Goal: Obtain resource: Download file/media

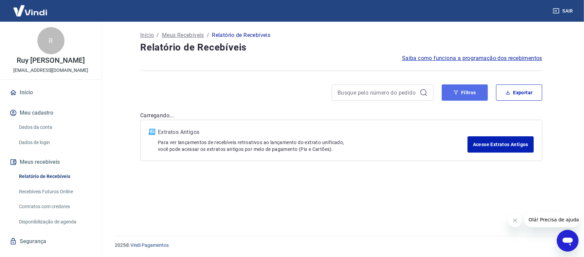
click at [474, 94] on button "Filtros" at bounding box center [465, 93] width 46 height 16
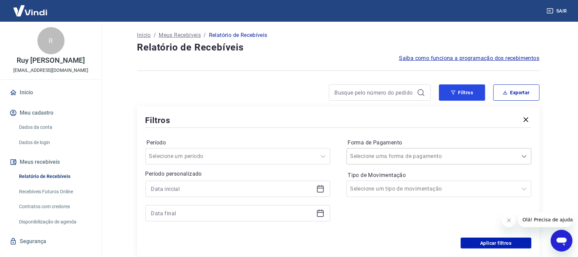
scroll to position [85, 0]
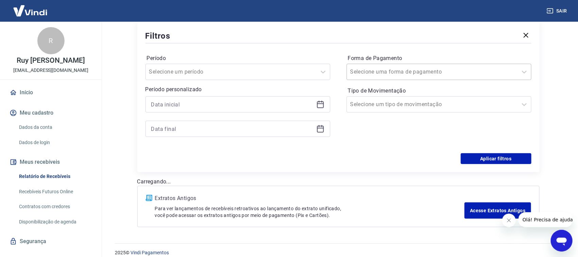
click at [409, 76] on div "Selecione uma forma de pagamento" at bounding box center [432, 72] width 170 height 12
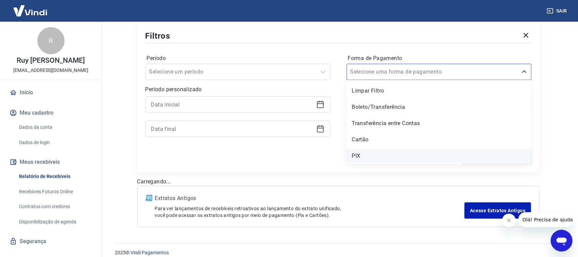
click at [367, 159] on div "PIX" at bounding box center [438, 156] width 185 height 14
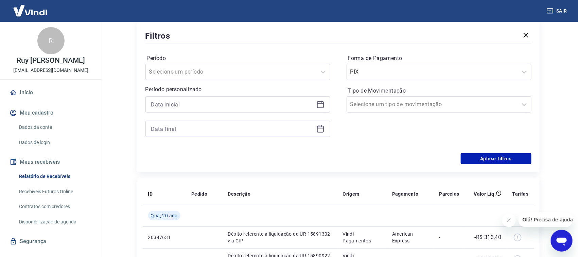
click at [320, 104] on icon at bounding box center [320, 105] width 8 height 8
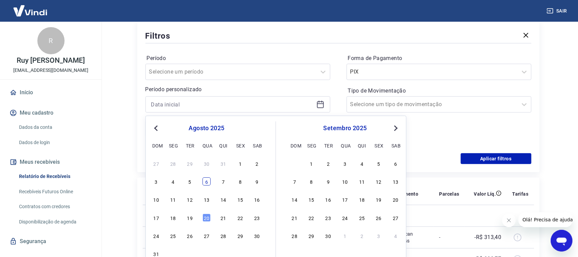
click at [206, 184] on div "6" at bounding box center [206, 182] width 8 height 8
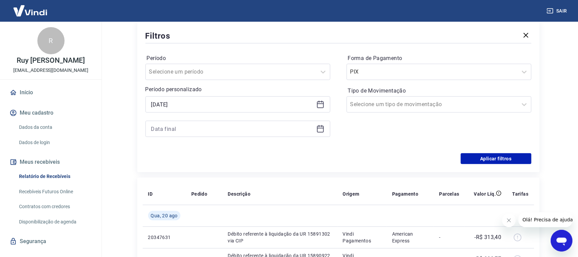
type input "06/08/2025"
click at [315, 130] on div at bounding box center [237, 129] width 185 height 16
click at [320, 130] on icon at bounding box center [320, 129] width 8 height 8
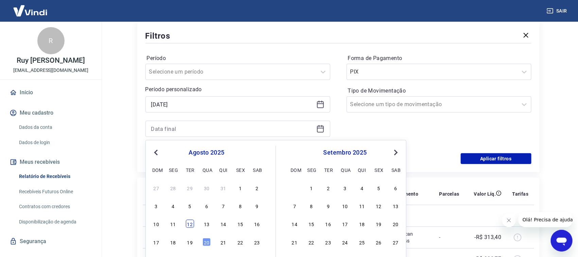
click at [192, 225] on div "12" at bounding box center [190, 224] width 8 height 8
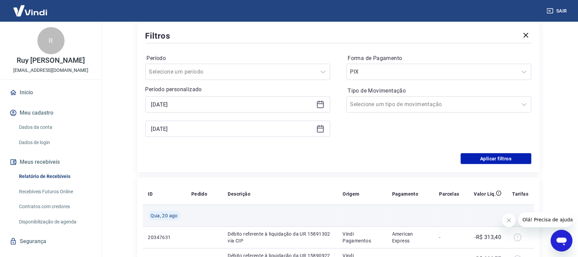
type input "12/08/2025"
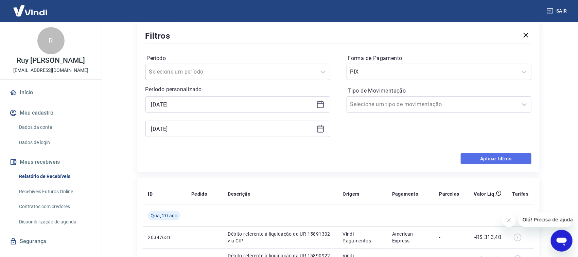
click at [484, 163] on button "Aplicar filtros" at bounding box center [495, 158] width 71 height 11
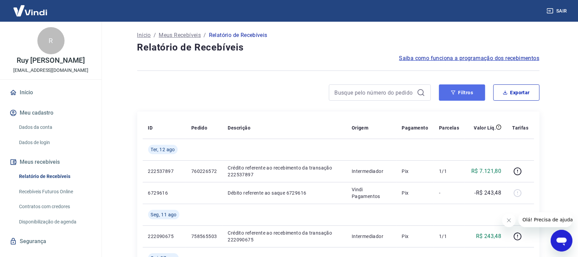
click at [468, 98] on button "Filtros" at bounding box center [462, 93] width 46 height 16
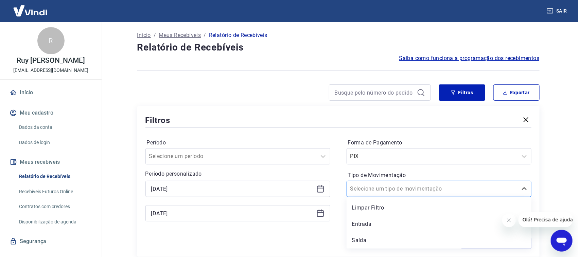
drag, startPoint x: 392, startPoint y: 194, endPoint x: 393, endPoint y: 191, distance: 3.4
click at [393, 194] on div "Selecione um tipo de movimentação" at bounding box center [432, 189] width 170 height 12
click at [375, 224] on div "Entrada" at bounding box center [438, 225] width 185 height 14
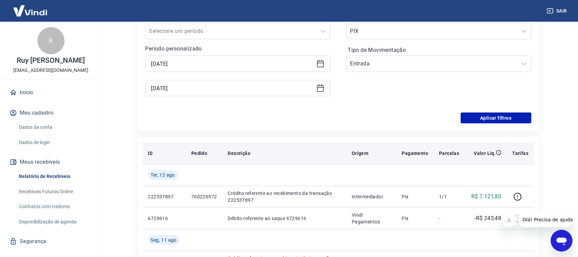
scroll to position [127, 0]
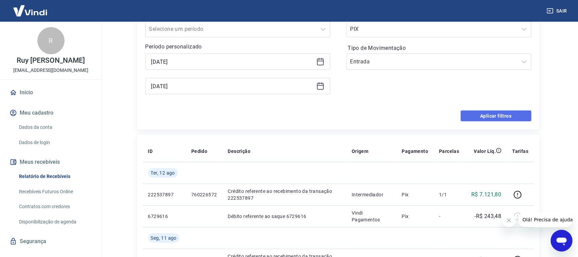
click at [480, 120] on button "Aplicar filtros" at bounding box center [495, 116] width 71 height 11
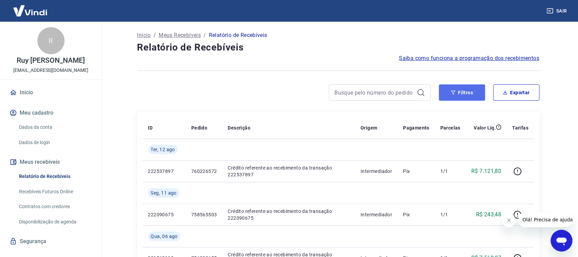
click at [466, 93] on button "Filtros" at bounding box center [462, 93] width 46 height 16
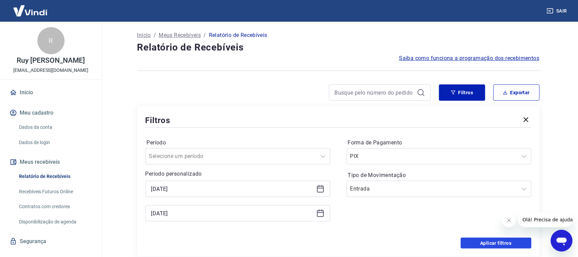
drag, startPoint x: 484, startPoint y: 245, endPoint x: 512, endPoint y: 151, distance: 98.5
click at [484, 246] on button "Aplicar filtros" at bounding box center [495, 243] width 71 height 11
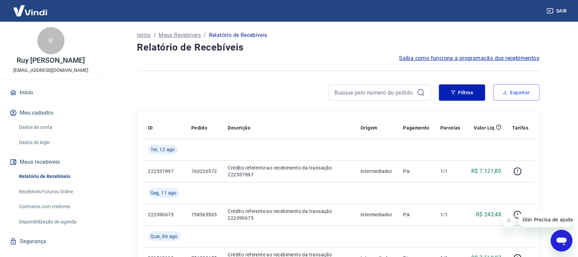
click at [518, 95] on button "Exportar" at bounding box center [516, 93] width 46 height 16
type input "06/08/2025"
type input "12/08/2025"
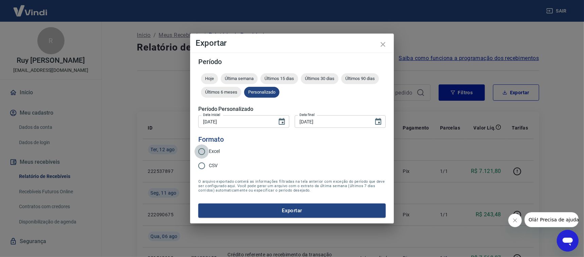
drag, startPoint x: 201, startPoint y: 150, endPoint x: 222, endPoint y: 173, distance: 31.0
click at [201, 150] on input "Excel" at bounding box center [202, 152] width 14 height 14
radio input "true"
click at [236, 207] on button "Exportar" at bounding box center [291, 211] width 187 height 14
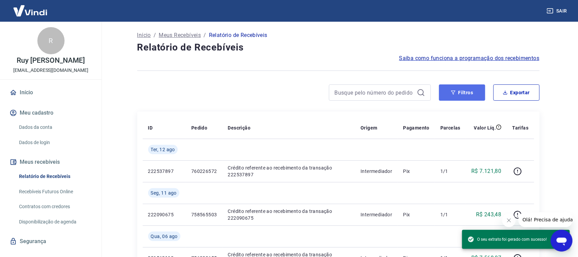
click at [462, 100] on button "Filtros" at bounding box center [462, 93] width 46 height 16
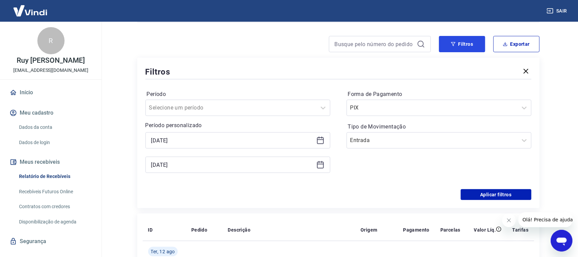
scroll to position [127, 0]
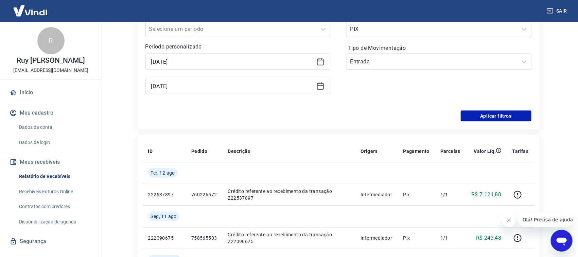
click at [319, 62] on icon at bounding box center [320, 62] width 8 height 8
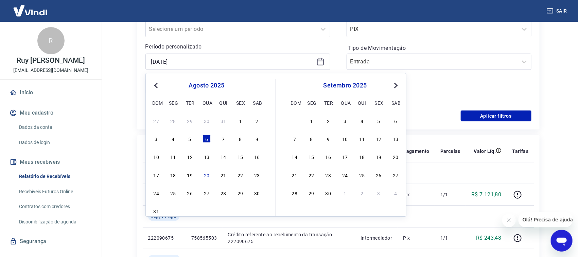
click at [239, 125] on div "1" at bounding box center [240, 121] width 8 height 8
type input "01/08/2025"
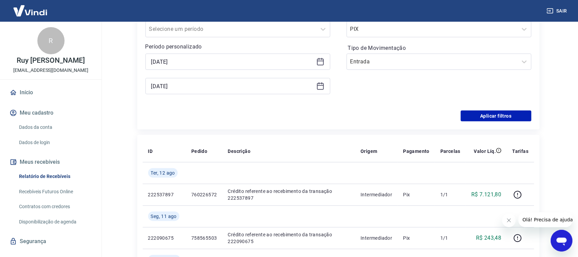
click at [322, 88] on icon at bounding box center [320, 86] width 8 height 8
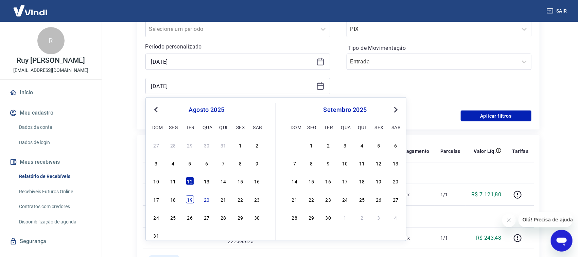
click at [192, 198] on div "19" at bounding box center [190, 200] width 8 height 8
type input "[DATE]"
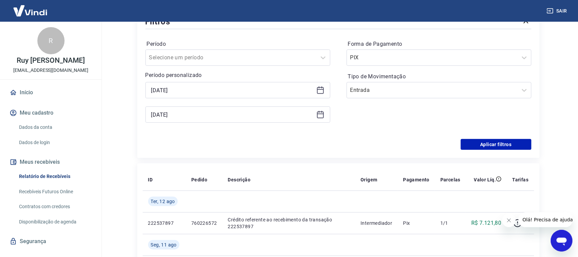
scroll to position [85, 0]
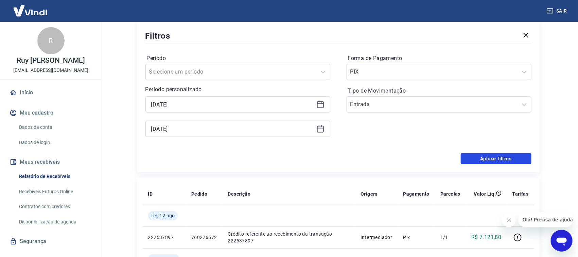
click at [495, 156] on button "Aplicar filtros" at bounding box center [495, 158] width 71 height 11
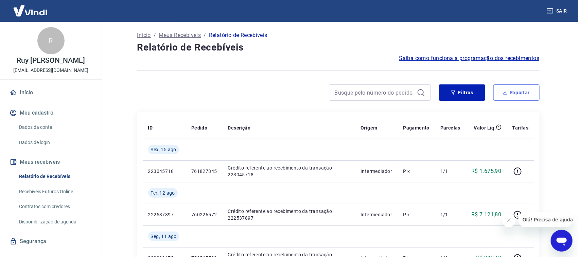
click at [525, 94] on button "Exportar" at bounding box center [516, 93] width 46 height 16
type input "01/08/2025"
type input "[DATE]"
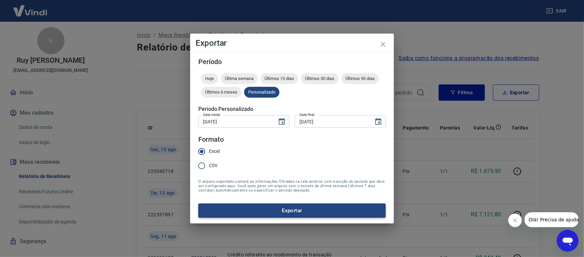
click at [231, 210] on button "Exportar" at bounding box center [291, 211] width 187 height 14
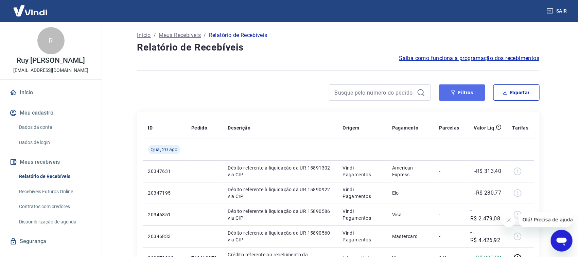
click at [471, 95] on button "Filtros" at bounding box center [462, 93] width 46 height 16
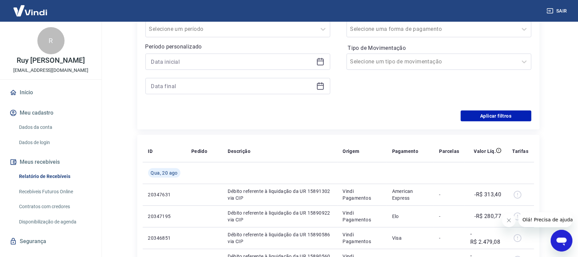
scroll to position [85, 0]
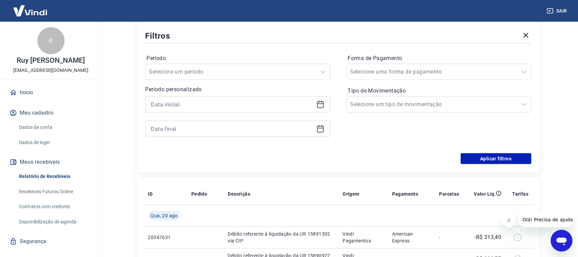
click at [322, 109] on div at bounding box center [237, 104] width 185 height 16
click at [323, 104] on icon at bounding box center [320, 104] width 7 height 1
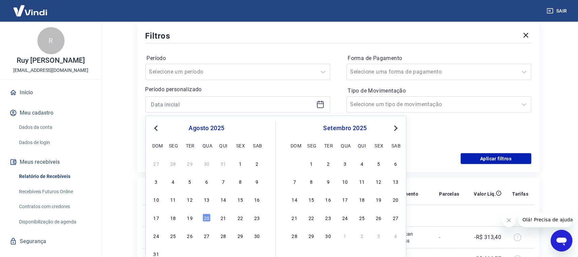
drag, startPoint x: 188, startPoint y: 220, endPoint x: 311, endPoint y: 110, distance: 164.5
click at [189, 219] on div "19" at bounding box center [190, 218] width 8 height 8
type input "[DATE]"
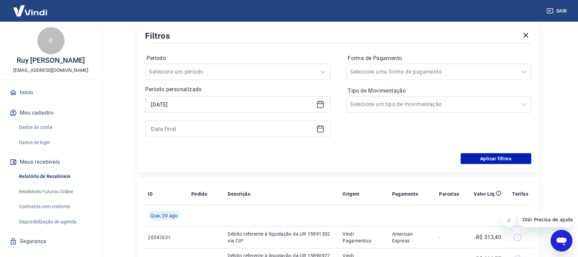
click at [319, 128] on icon at bounding box center [320, 128] width 7 height 1
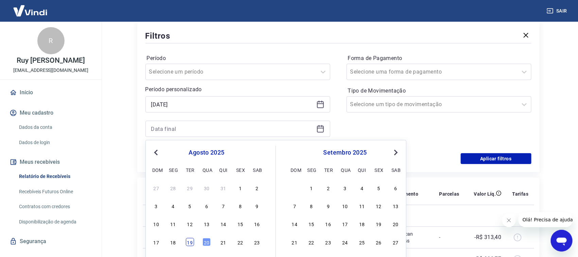
click at [187, 239] on div "19" at bounding box center [190, 242] width 8 height 8
type input "[DATE]"
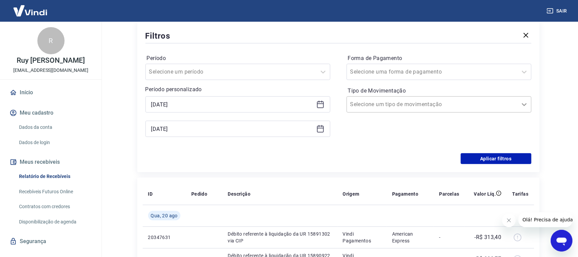
click at [519, 103] on div at bounding box center [524, 105] width 14 height 14
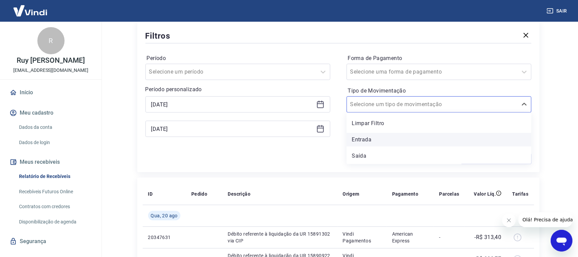
click at [378, 140] on div "Entrada" at bounding box center [438, 140] width 185 height 14
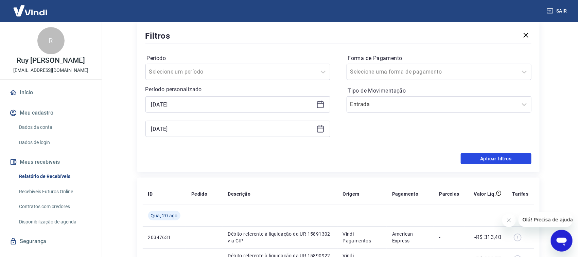
drag, startPoint x: 463, startPoint y: 153, endPoint x: 557, endPoint y: 161, distance: 94.7
click at [464, 155] on button "Aplicar filtros" at bounding box center [495, 158] width 71 height 11
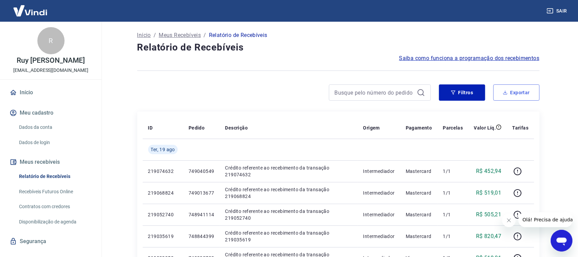
click at [523, 93] on button "Exportar" at bounding box center [516, 93] width 46 height 16
type input "[DATE]"
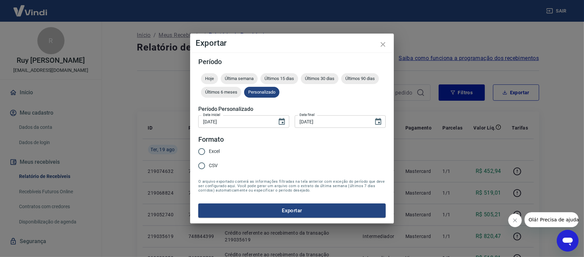
click at [201, 153] on input "Excel" at bounding box center [202, 152] width 14 height 14
radio input "true"
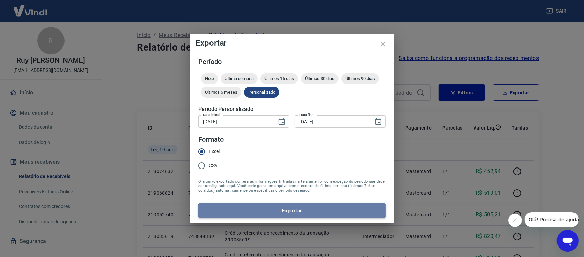
click at [249, 210] on button "Exportar" at bounding box center [291, 211] width 187 height 14
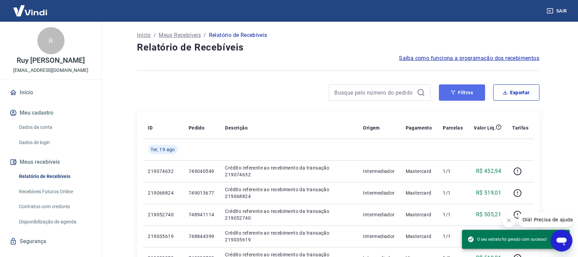
click at [464, 93] on button "Filtros" at bounding box center [462, 93] width 46 height 16
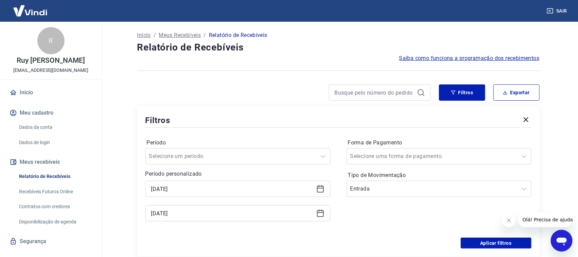
click at [320, 213] on icon at bounding box center [320, 213] width 7 height 1
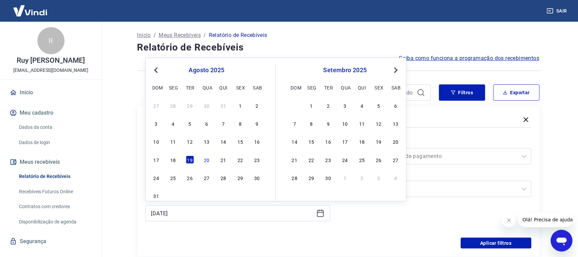
click at [211, 160] on div "17 18 19 20 21 22 23" at bounding box center [206, 160] width 111 height 10
click at [205, 159] on div "20" at bounding box center [206, 160] width 8 height 8
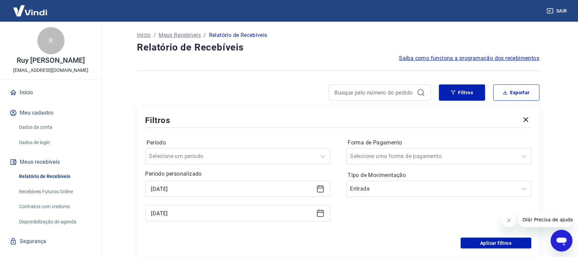
type input "[DATE]"
click at [460, 101] on div "Filtros Exportar Filtros Período Selecione um período Período personalizado [DA…" at bounding box center [338, 171] width 402 height 173
click at [495, 244] on button "Aplicar filtros" at bounding box center [495, 243] width 71 height 11
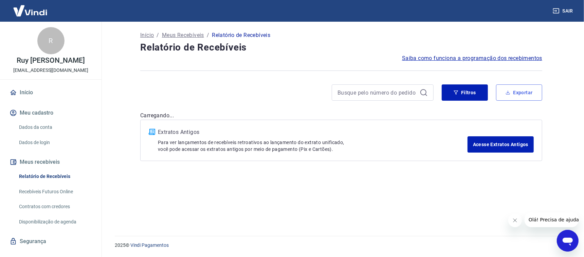
click at [518, 95] on button "Exportar" at bounding box center [519, 93] width 46 height 16
type input "[DATE]"
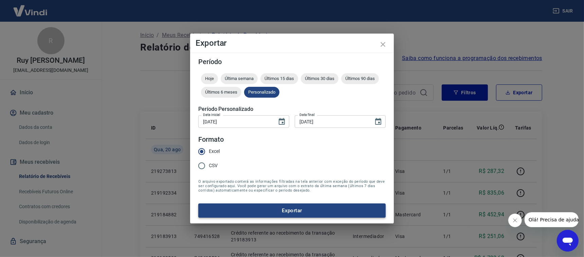
click at [245, 208] on button "Exportar" at bounding box center [291, 211] width 187 height 14
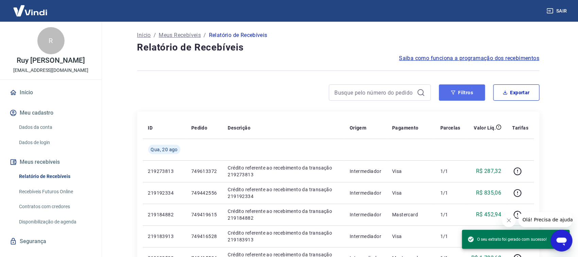
click at [472, 97] on button "Filtros" at bounding box center [462, 93] width 46 height 16
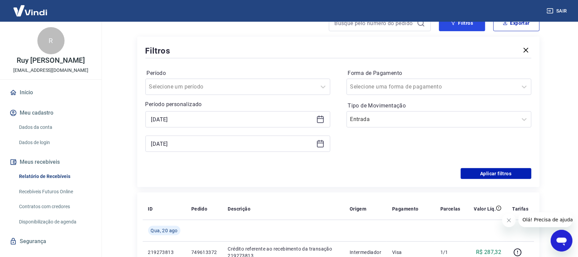
scroll to position [85, 0]
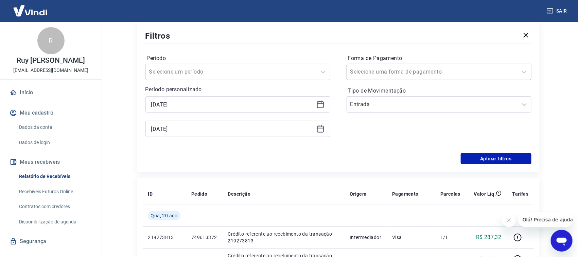
click at [385, 75] on input "Forma de Pagamento" at bounding box center [384, 72] width 69 height 8
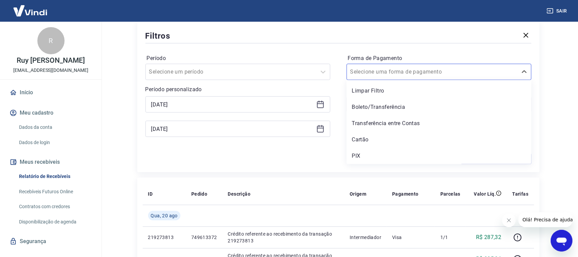
click at [359, 155] on div "PIX" at bounding box center [438, 156] width 185 height 14
click at [359, 156] on div "Aplicar filtros" at bounding box center [338, 158] width 386 height 11
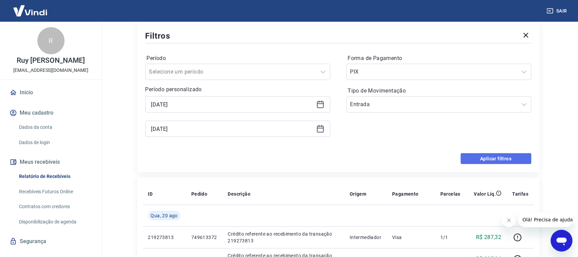
click at [486, 160] on button "Aplicar filtros" at bounding box center [495, 158] width 71 height 11
